Goal: Task Accomplishment & Management: Complete application form

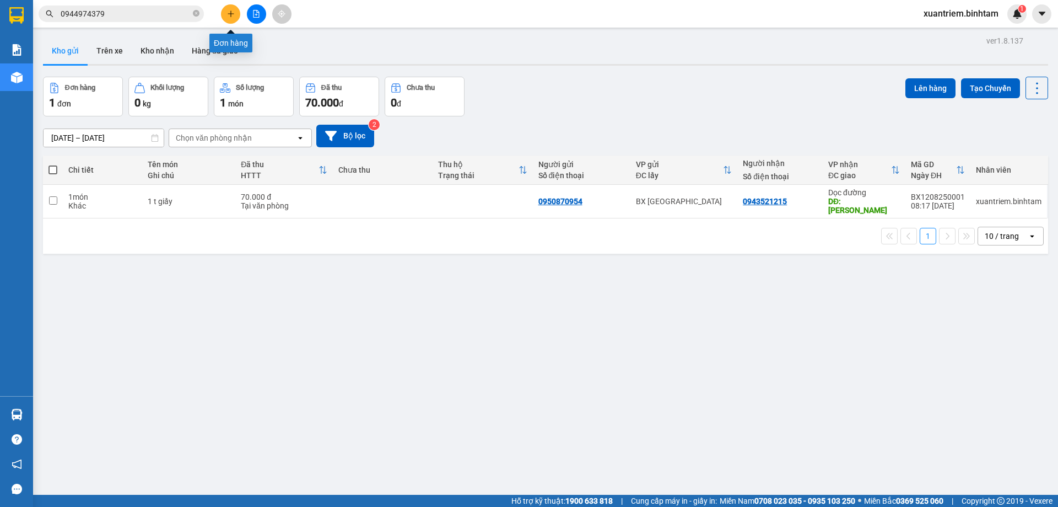
click at [235, 10] on button at bounding box center [230, 13] width 19 height 19
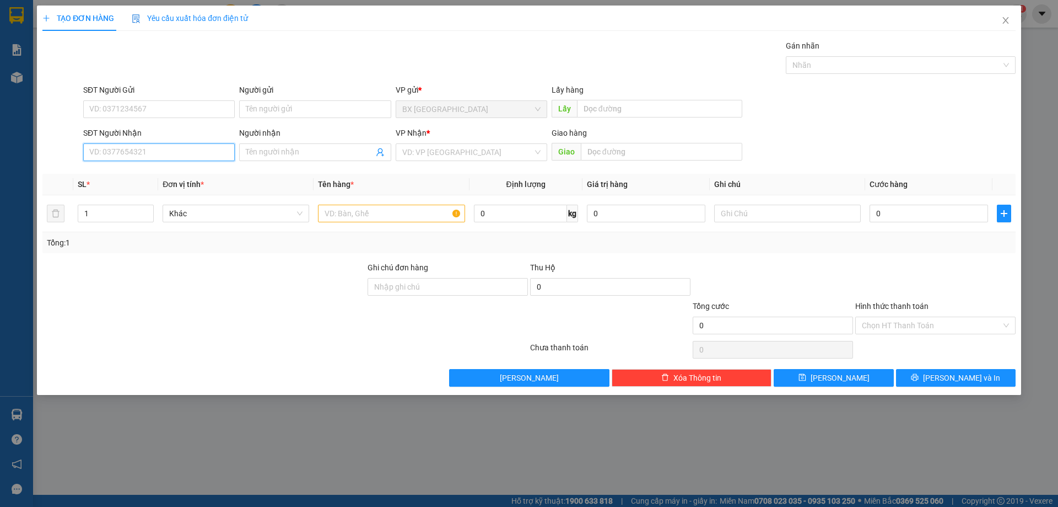
click at [136, 156] on input "SĐT Người Nhận" at bounding box center [159, 152] width 152 height 18
click at [142, 155] on input "0978211349" at bounding box center [159, 152] width 152 height 18
type input "0978211349"
click at [424, 153] on input "search" at bounding box center [467, 152] width 131 height 17
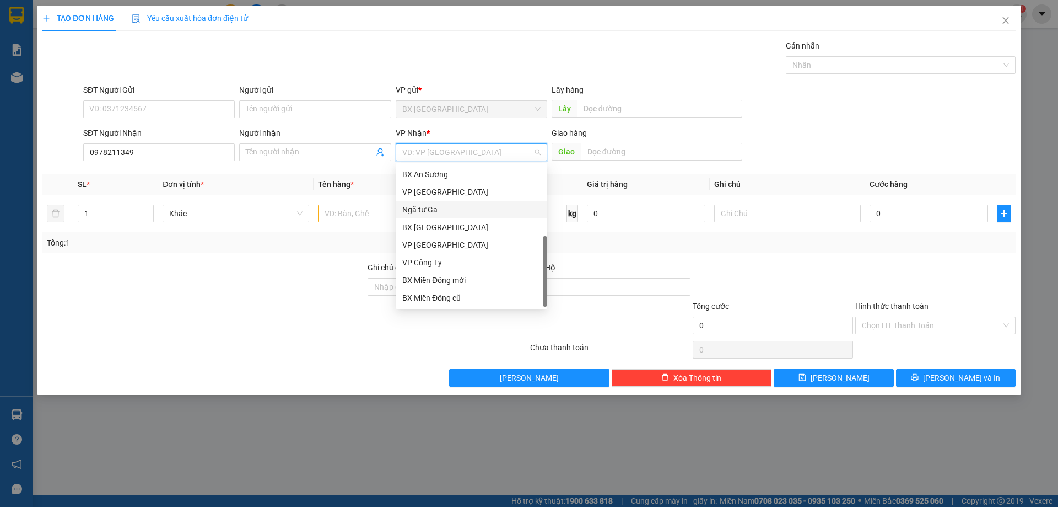
scroll to position [35, 0]
drag, startPoint x: 439, startPoint y: 279, endPoint x: 483, endPoint y: 251, distance: 52.8
click at [440, 278] on div "Dọc đường" at bounding box center [471, 280] width 138 height 12
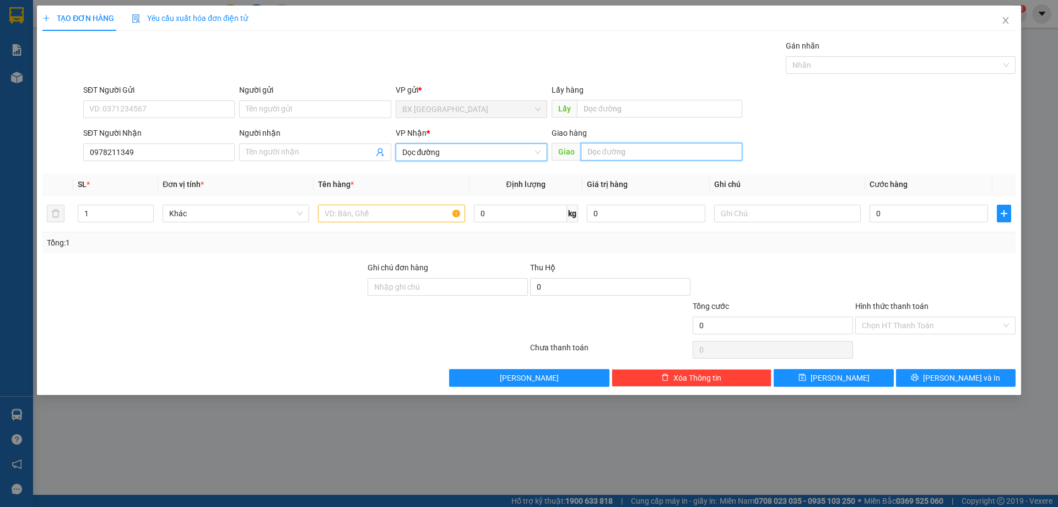
click at [625, 146] on input "text" at bounding box center [661, 152] width 161 height 18
type input "AN SƯƠNG"
click at [411, 210] on input "text" at bounding box center [391, 213] width 147 height 18
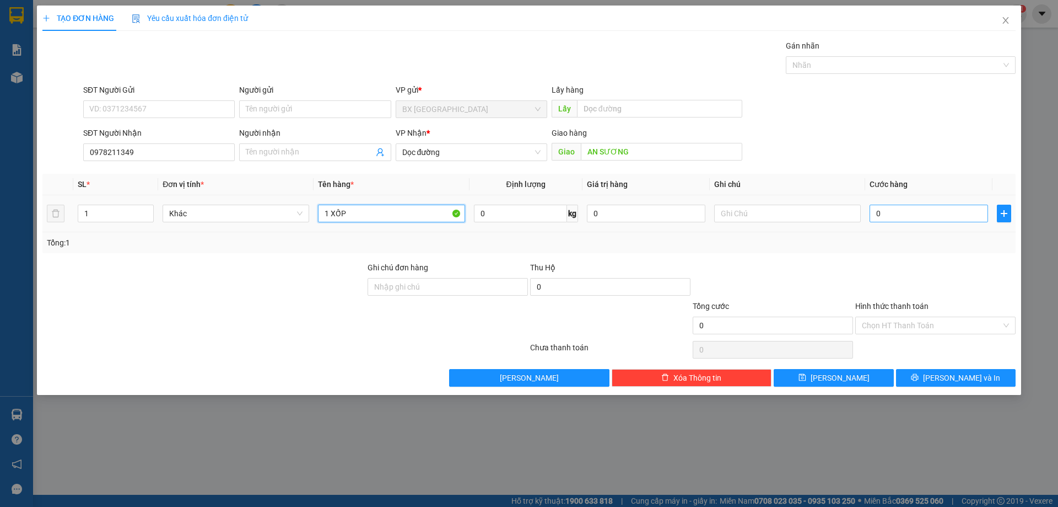
type input "1 XỐP"
click at [934, 217] on input "0" at bounding box center [929, 213] width 119 height 18
type input "7"
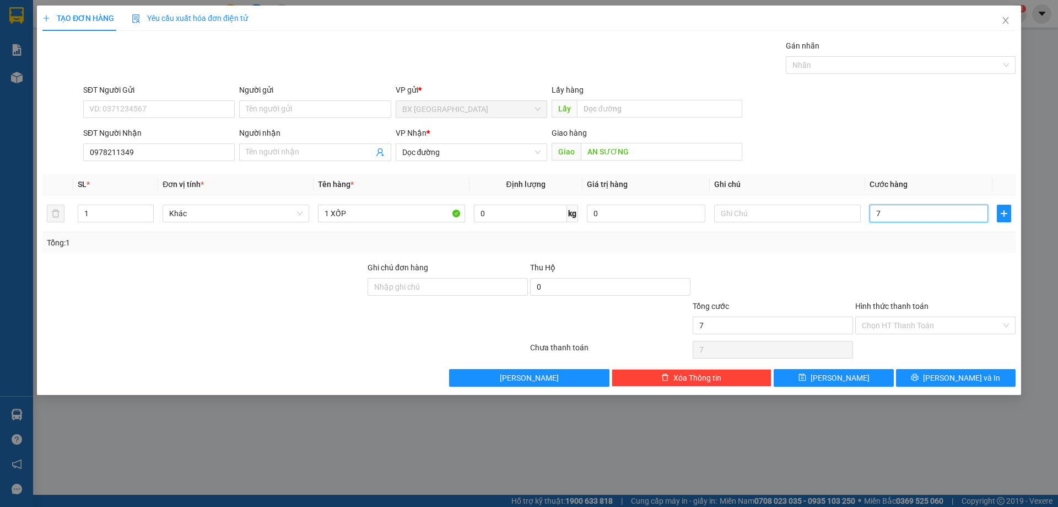
type input "70"
type input "700"
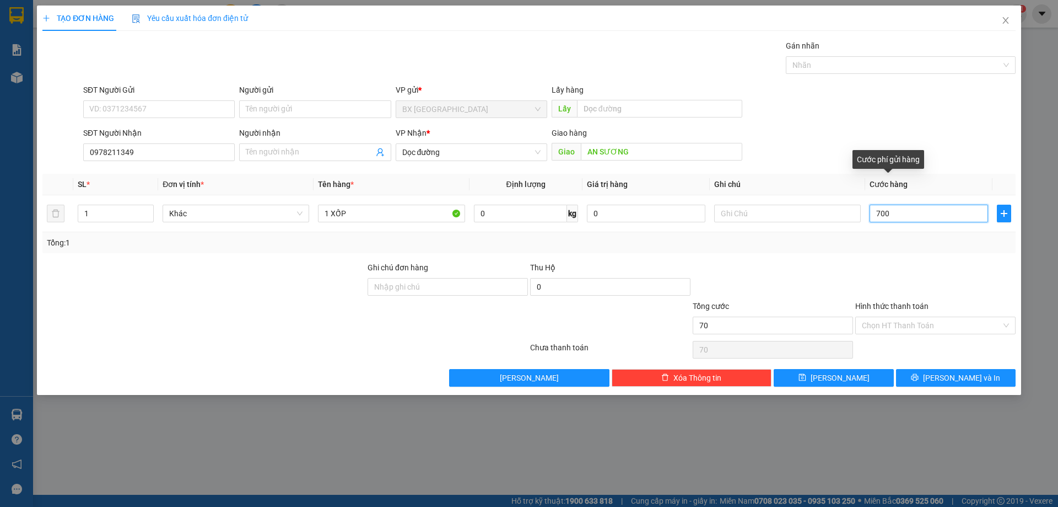
type input "700"
type input "7.000"
type input "70.000"
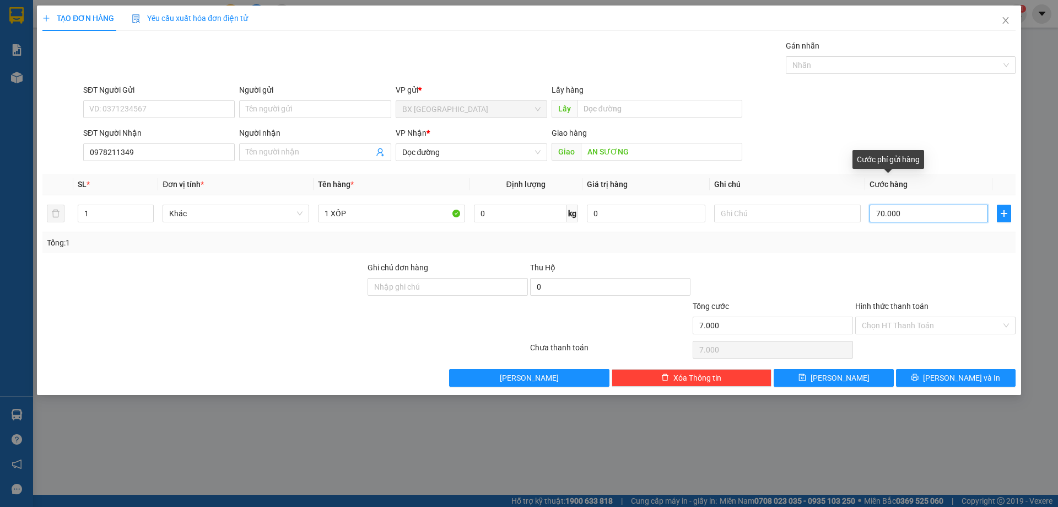
type input "70.000"
click at [909, 321] on div "Hình thức thanh toán Chọn HT Thanh Toán" at bounding box center [935, 319] width 160 height 39
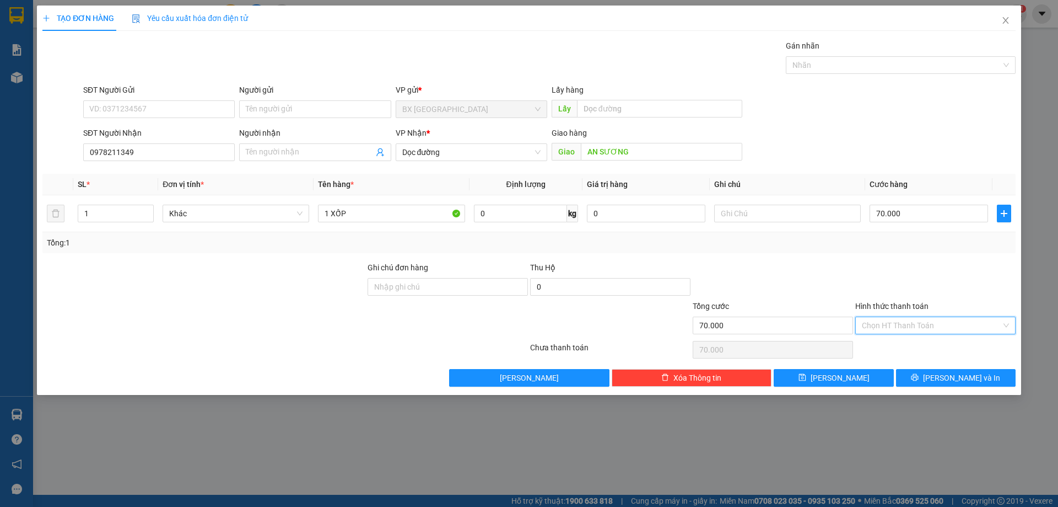
click at [916, 324] on input "Hình thức thanh toán" at bounding box center [931, 325] width 139 height 17
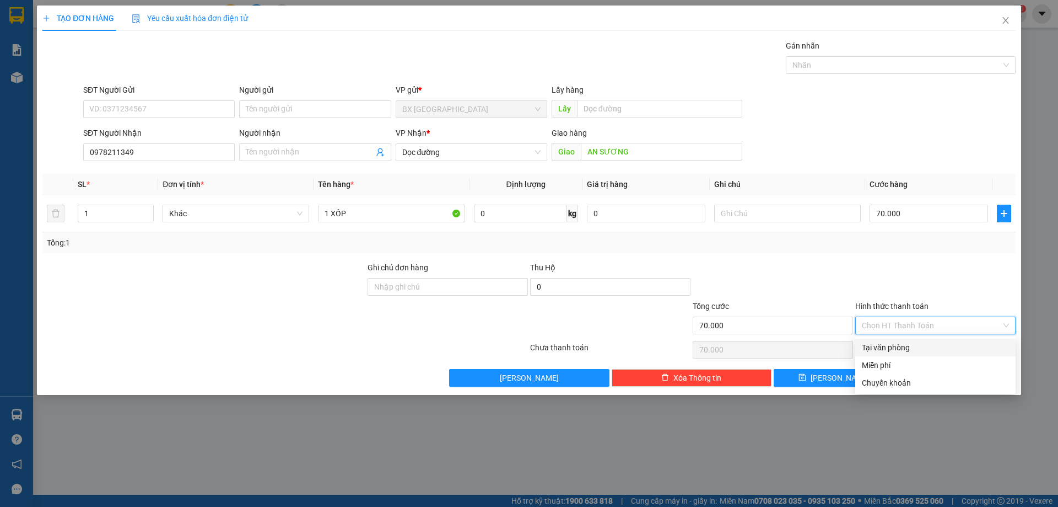
click at [913, 342] on div "Tại văn phòng" at bounding box center [935, 347] width 147 height 12
type input "0"
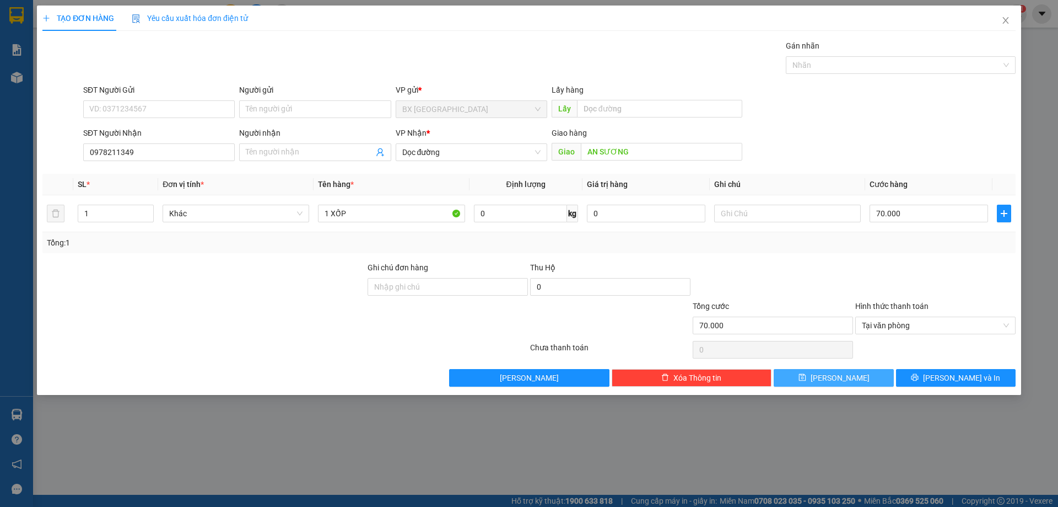
click at [858, 374] on button "[PERSON_NAME]" at bounding box center [834, 378] width 120 height 18
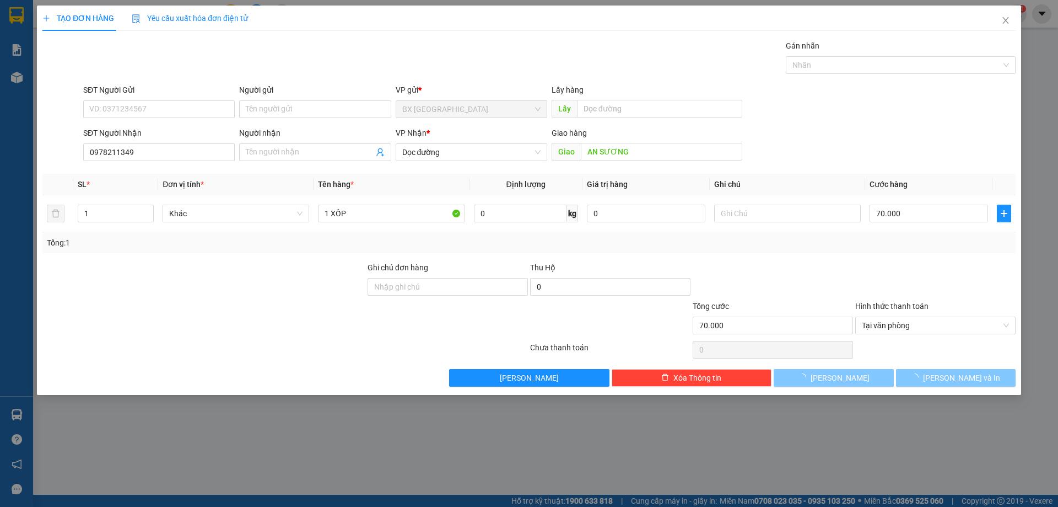
type input "0"
